Goal: Obtain resource: Obtain resource

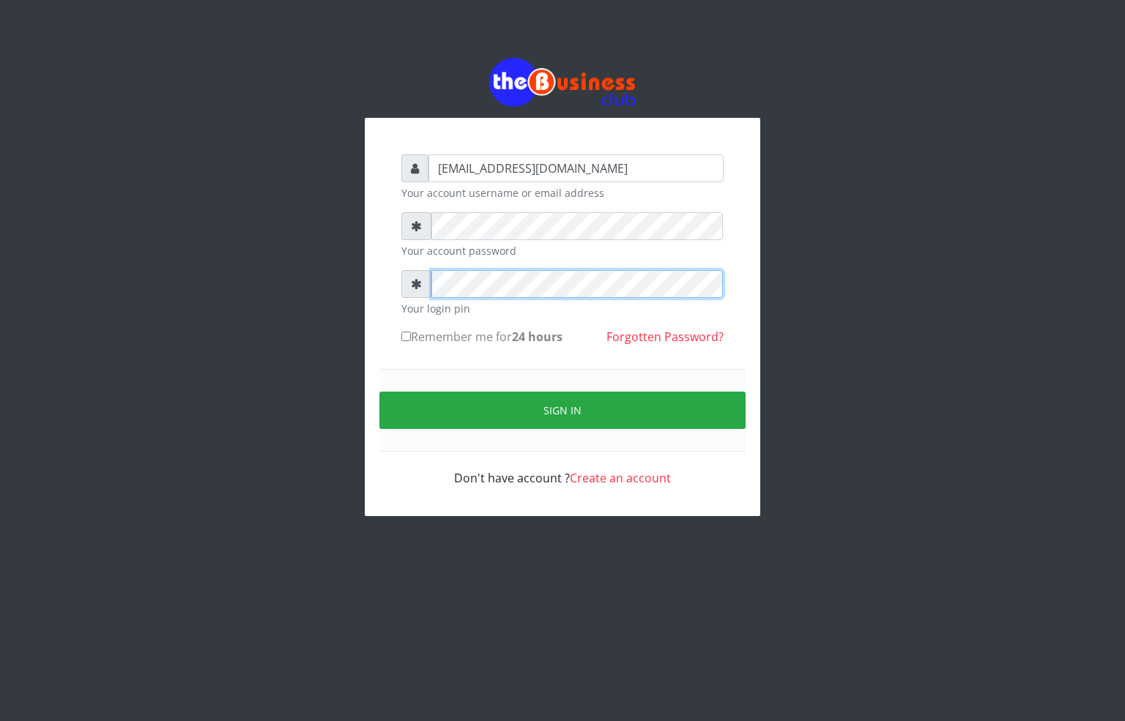
click at [310, 289] on div "[EMAIL_ADDRESS][DOMAIN_NAME] Your account username or email address Your accoun…" at bounding box center [562, 287] width 835 height 574
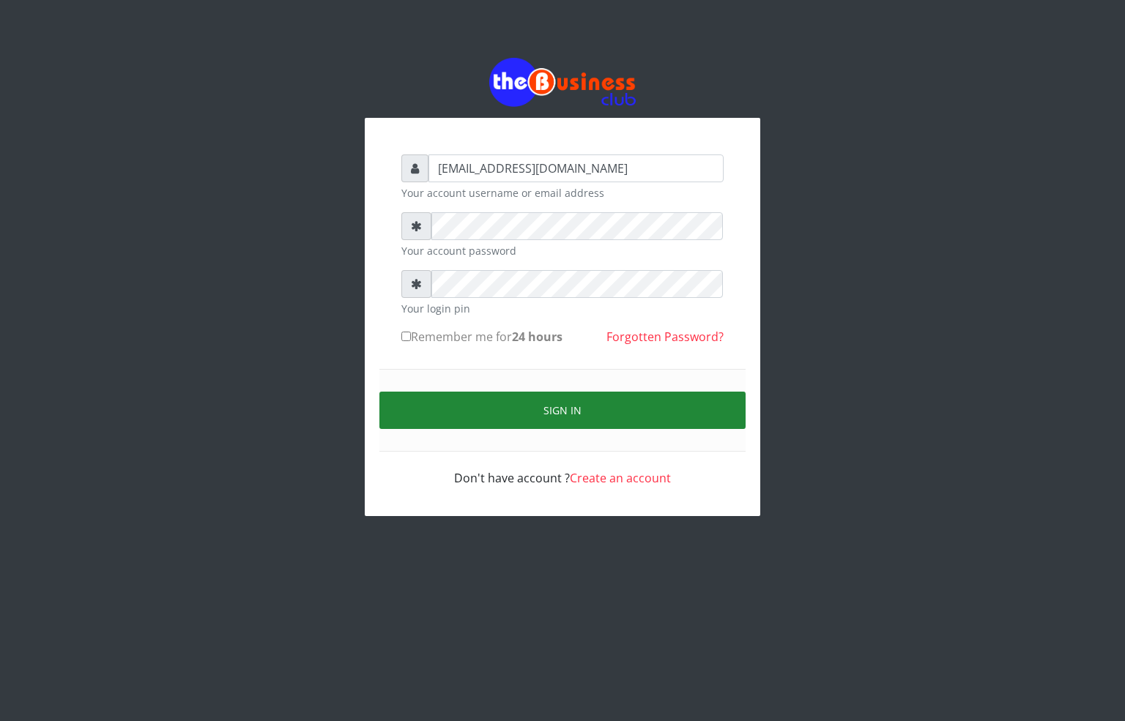
click at [475, 424] on button "Sign in" at bounding box center [562, 410] width 366 height 37
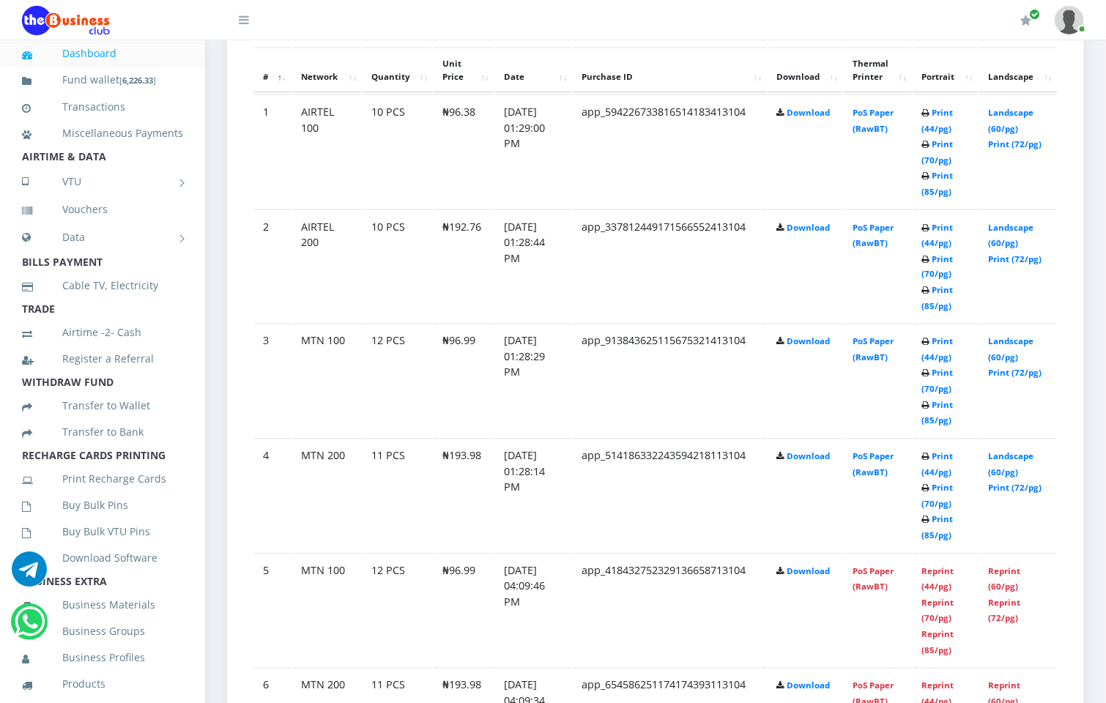
scroll to position [879, 0]
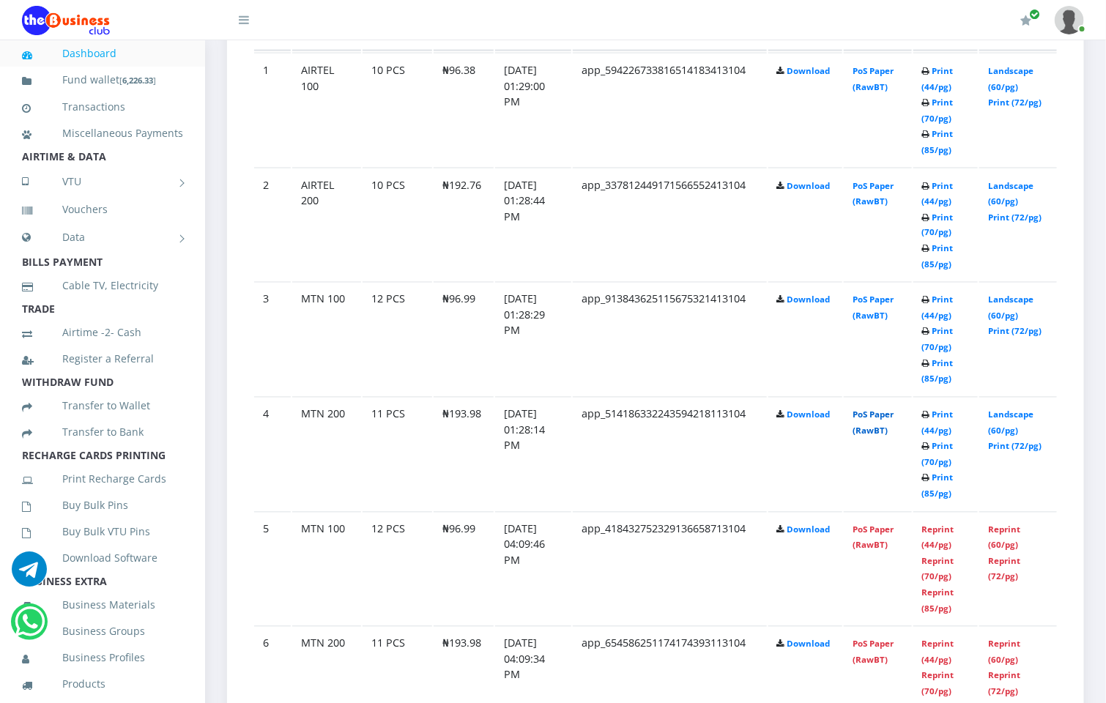
click at [888, 409] on link "PoS Paper (RawBT)" at bounding box center [873, 422] width 41 height 27
click at [883, 418] on link "PoS Paper (RawBT)" at bounding box center [873, 422] width 41 height 27
click at [879, 294] on link "PoS Paper (RawBT)" at bounding box center [873, 307] width 41 height 27
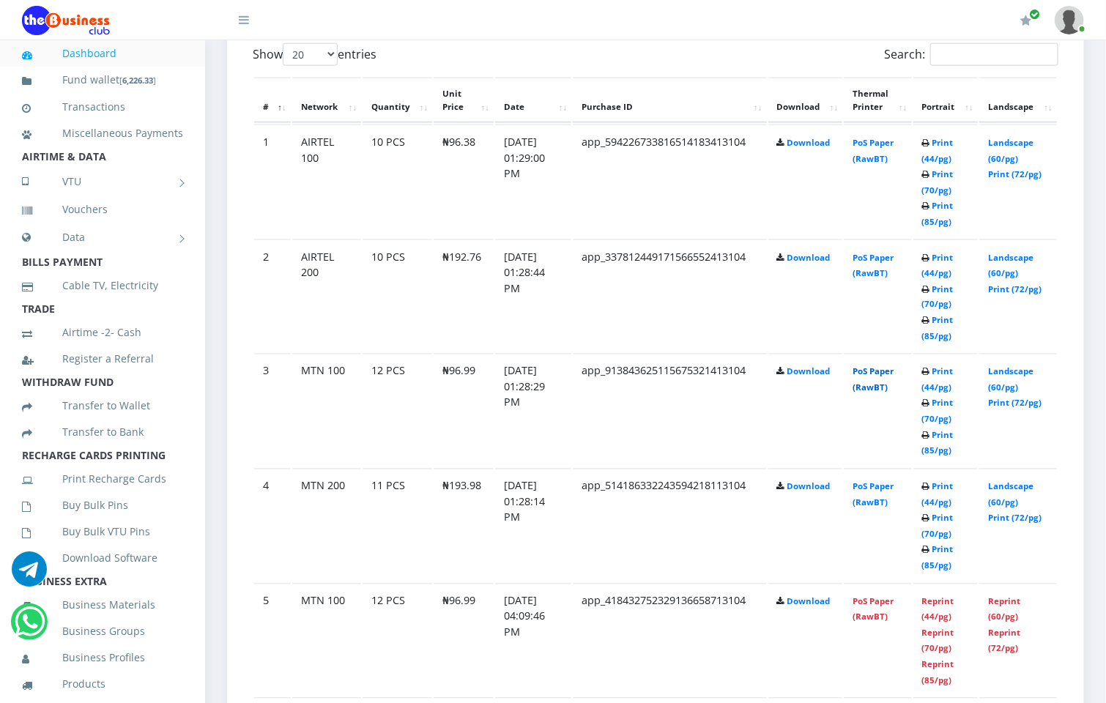
scroll to position [769, 0]
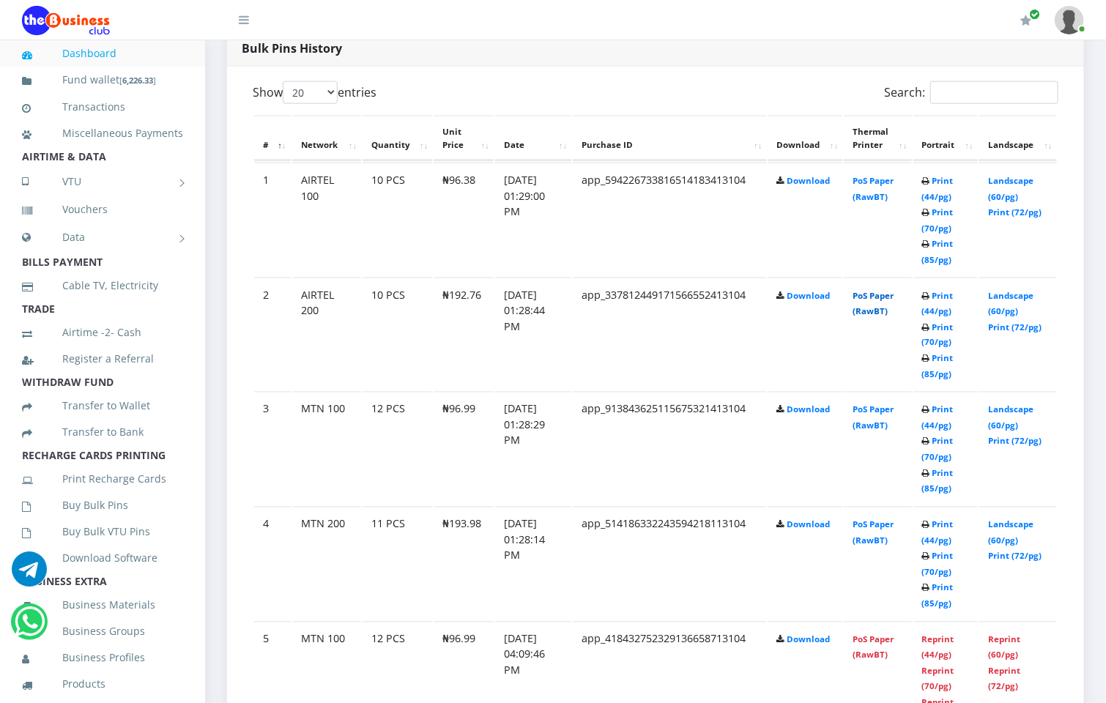
click at [879, 290] on link "PoS Paper (RawBT)" at bounding box center [873, 303] width 41 height 27
click at [888, 178] on link "PoS Paper (RawBT)" at bounding box center [873, 188] width 41 height 27
